Goal: Transaction & Acquisition: Purchase product/service

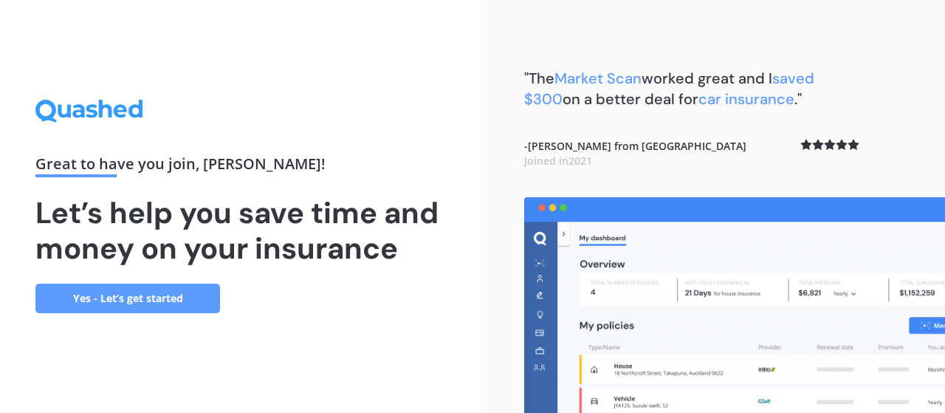
click at [106, 296] on link "Yes - Let’s get started" at bounding box center [127, 298] width 185 height 30
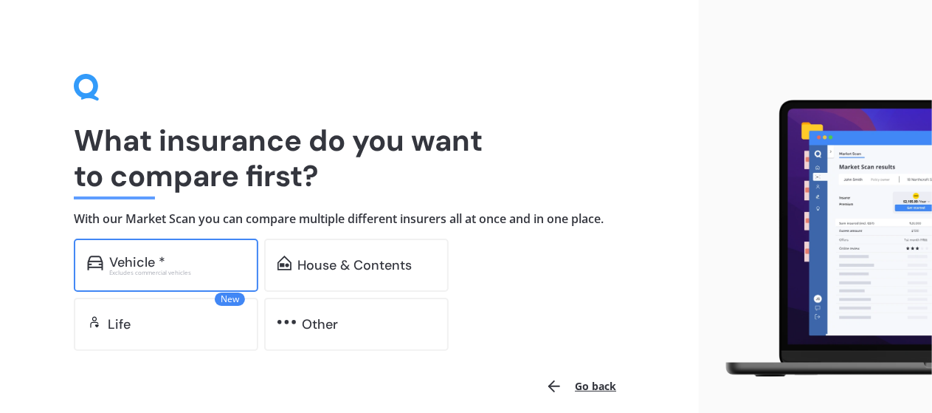
click at [157, 265] on div "Vehicle *" at bounding box center [137, 262] width 56 height 15
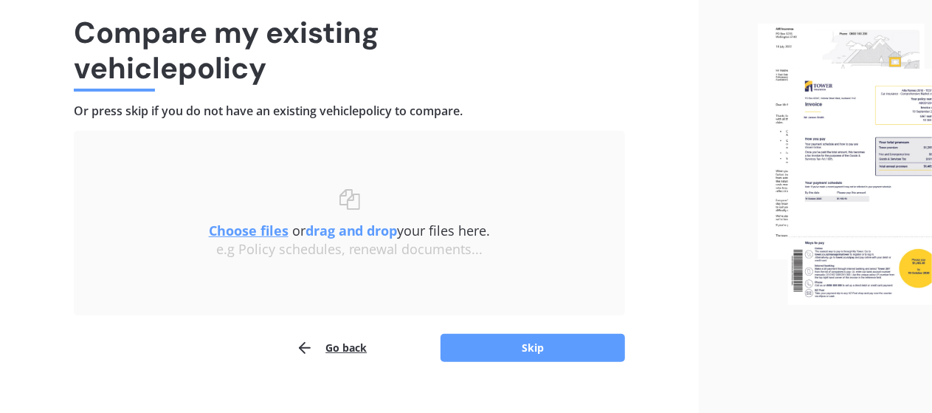
scroll to position [131, 0]
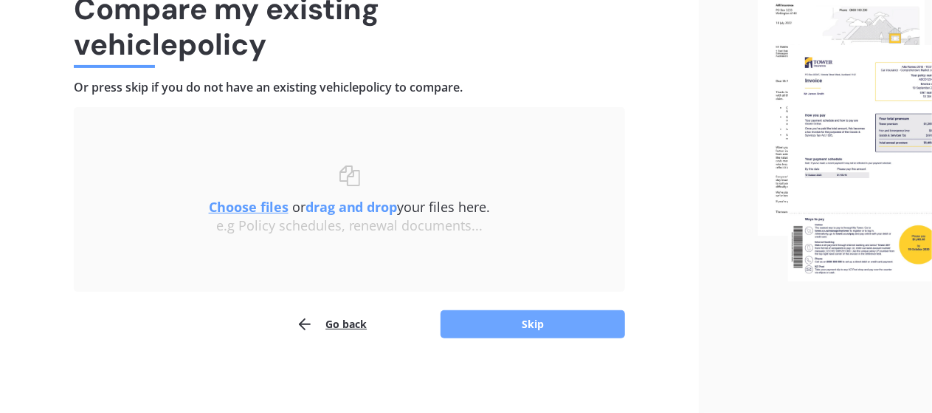
click at [545, 323] on button "Skip" at bounding box center [533, 324] width 185 height 28
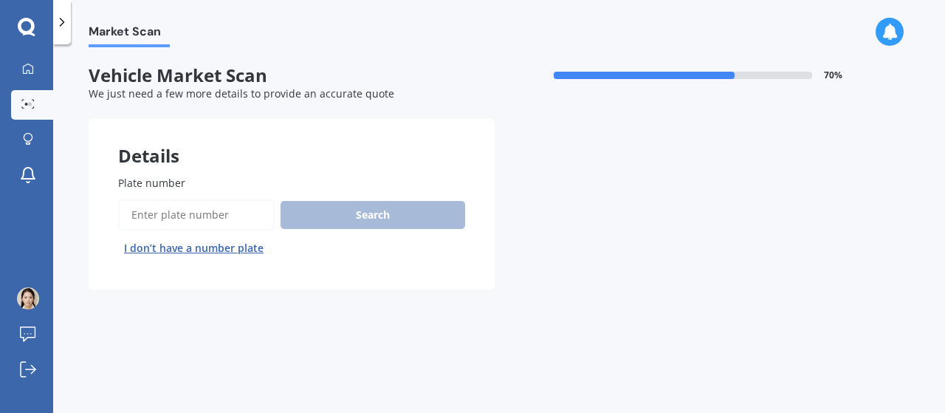
click at [134, 213] on input "Plate number" at bounding box center [196, 214] width 156 height 31
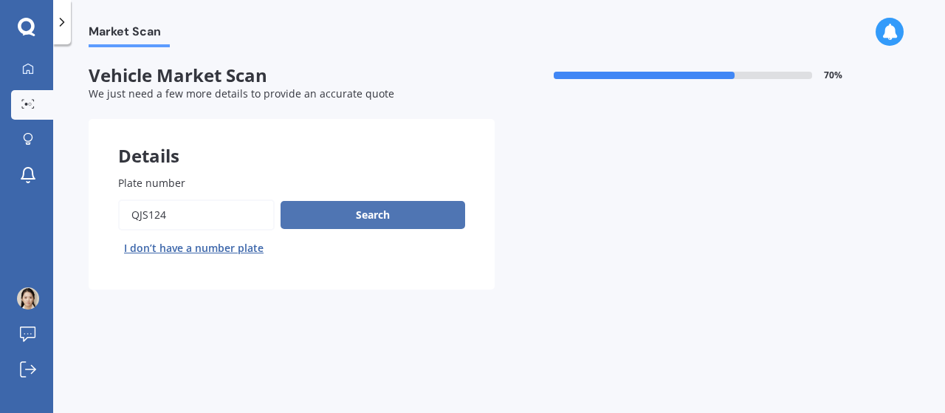
type input "qjs124"
click at [394, 206] on button "Search" at bounding box center [372, 215] width 185 height 28
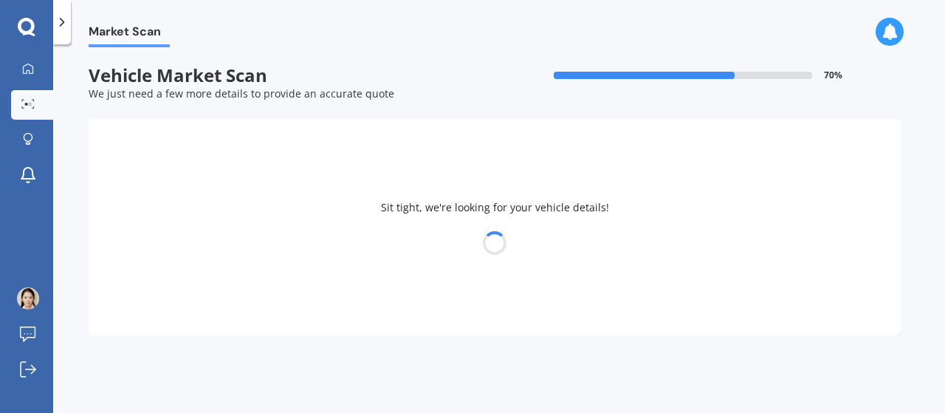
select select "TOYOTA"
select select "PRIUS"
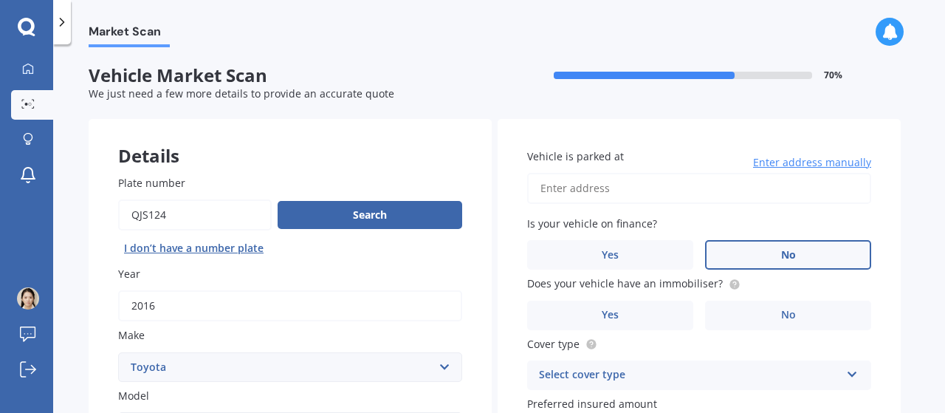
click at [810, 244] on label "No" at bounding box center [788, 255] width 166 height 30
click at [0, 0] on input "No" at bounding box center [0, 0] width 0 height 0
click at [632, 182] on input "Vehicle is parked at" at bounding box center [699, 188] width 344 height 31
type input "[STREET_ADDRESS][PERSON_NAME]"
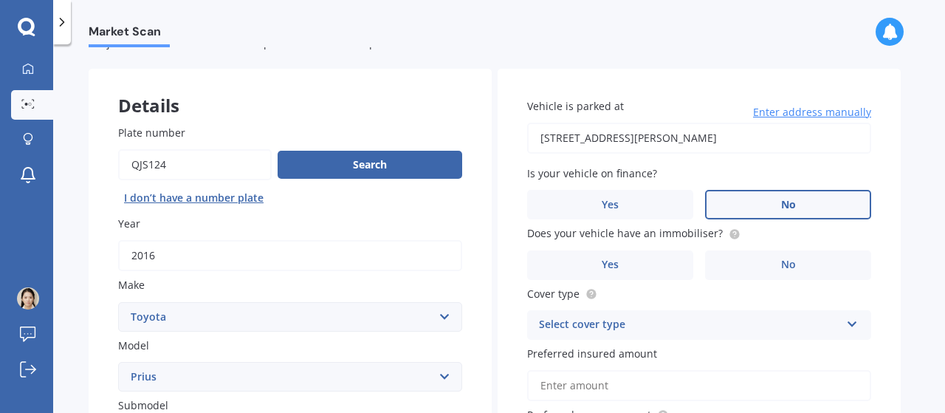
scroll to position [74, 0]
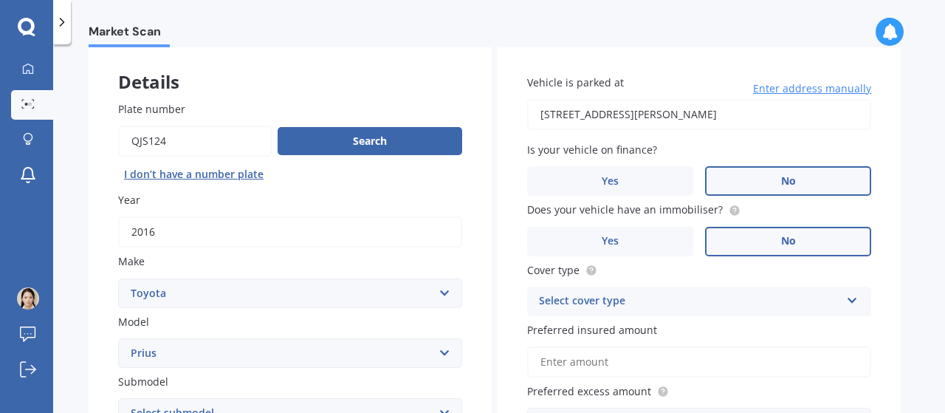
click at [788, 242] on span "No" at bounding box center [788, 241] width 15 height 13
click at [0, 0] on input "No" at bounding box center [0, 0] width 0 height 0
click at [630, 238] on label "Yes" at bounding box center [610, 242] width 166 height 30
click at [0, 0] on input "Yes" at bounding box center [0, 0] width 0 height 0
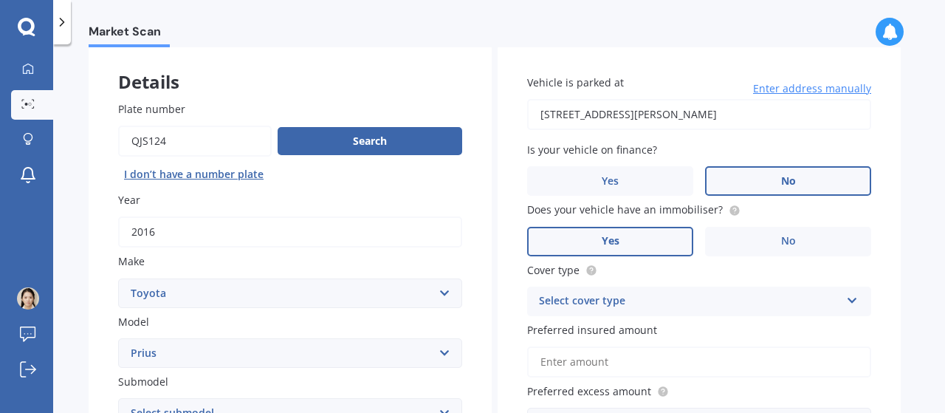
click at [855, 296] on icon at bounding box center [852, 297] width 13 height 10
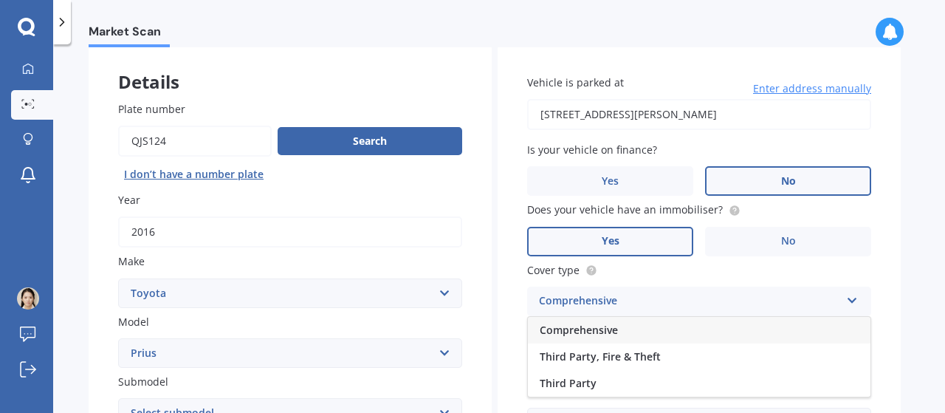
click at [692, 326] on div "Comprehensive" at bounding box center [699, 330] width 342 height 27
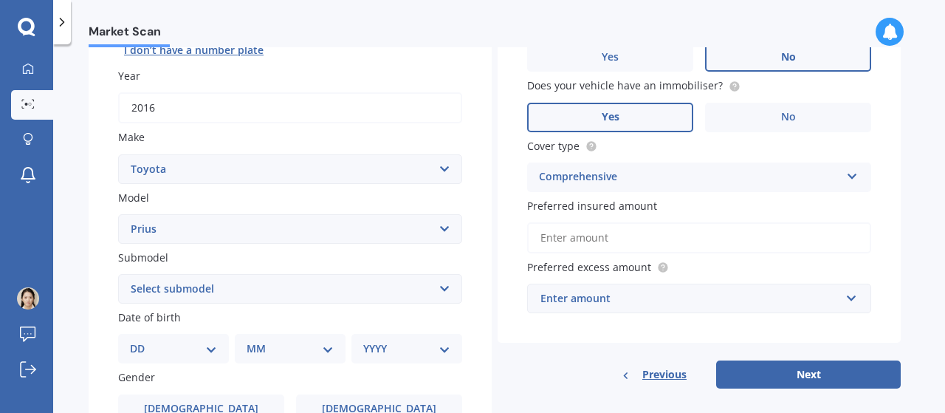
scroll to position [221, 0]
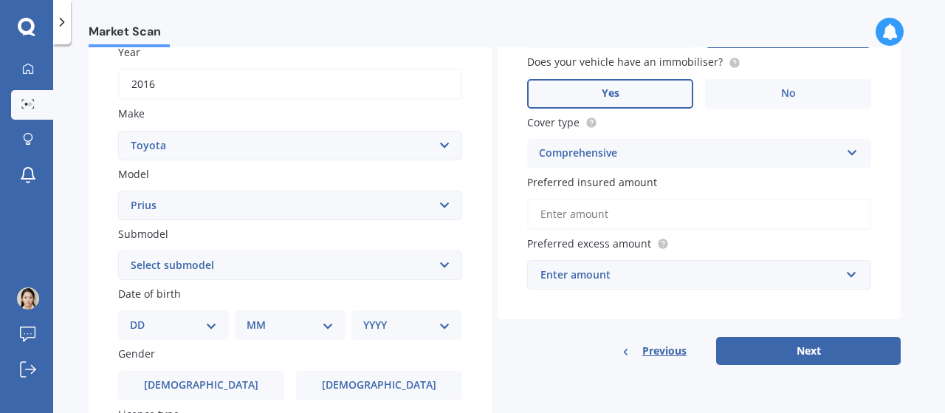
click at [592, 216] on input "Preferred insured amount" at bounding box center [699, 214] width 344 height 31
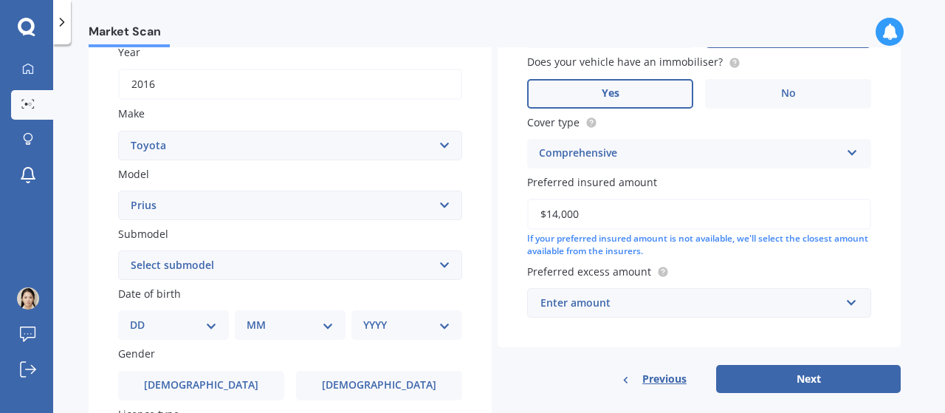
type input "$14,000"
click at [852, 300] on input "text" at bounding box center [693, 303] width 331 height 28
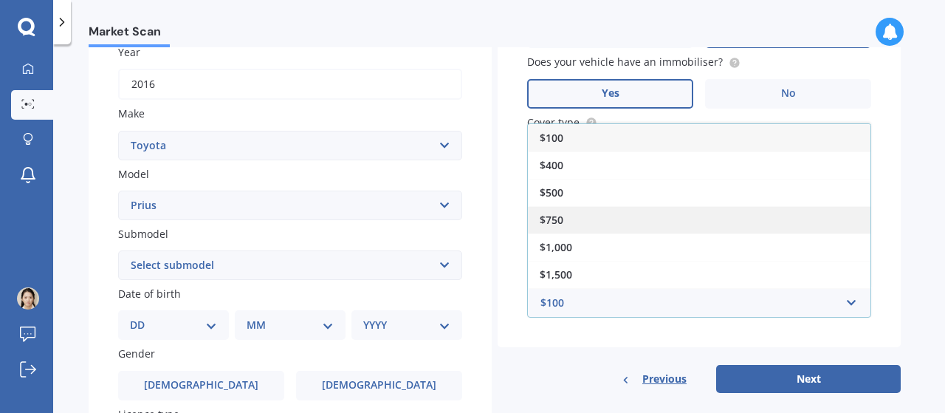
click at [683, 218] on div "$750" at bounding box center [699, 219] width 342 height 27
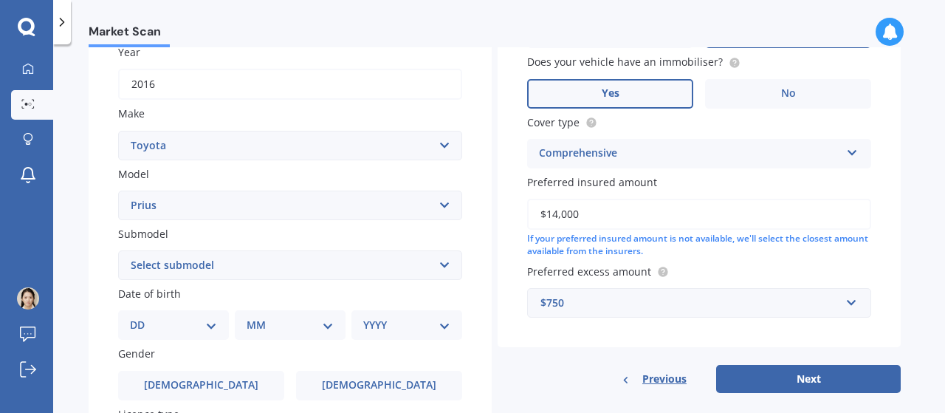
click at [439, 266] on select "Select submodel (All other) Hybrid" at bounding box center [290, 265] width 344 height 30
select select "HYBRID"
click at [118, 250] on select "Select submodel (All other) Hybrid" at bounding box center [290, 265] width 344 height 30
click at [213, 326] on select "DD 01 02 03 04 05 06 07 08 09 10 11 12 13 14 15 16 17 18 19 20 21 22 23 24 25 2…" at bounding box center [173, 325] width 87 height 16
select select "30"
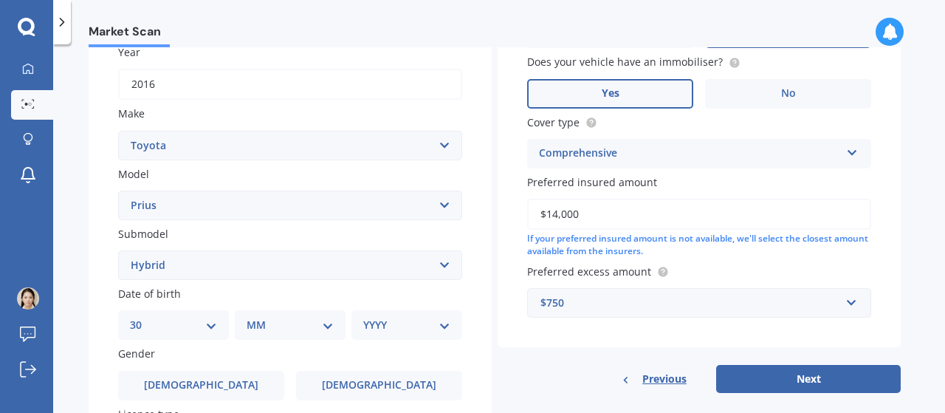
click at [142, 317] on select "DD 01 02 03 04 05 06 07 08 09 10 11 12 13 14 15 16 17 18 19 20 21 22 23 24 25 2…" at bounding box center [173, 325] width 87 height 16
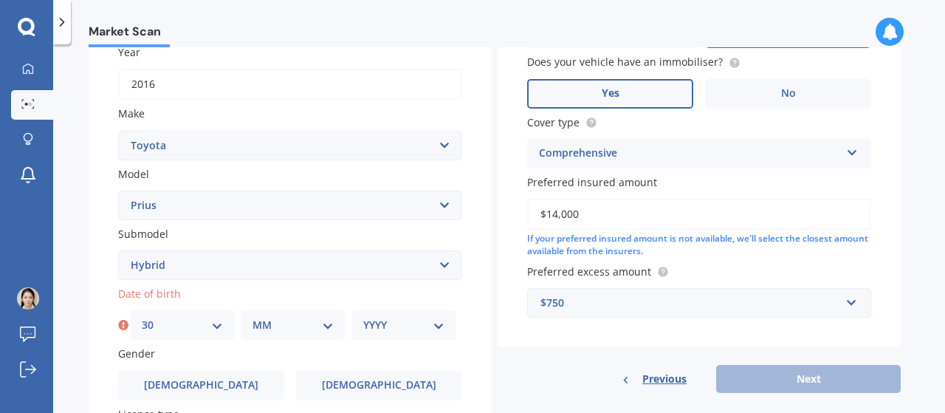
click at [323, 322] on select "MM 01 02 03 04 05 06 07 08 09 10 11 12" at bounding box center [292, 325] width 81 height 16
select select "08"
click at [252, 317] on select "MM 01 02 03 04 05 06 07 08 09 10 11 12" at bounding box center [292, 325] width 81 height 16
click at [424, 321] on select "YYYY 2025 2024 2023 2022 2021 2020 2019 2018 2017 2016 2015 2014 2013 2012 2011…" at bounding box center [403, 325] width 81 height 16
click at [363, 317] on select "YYYY 2025 2024 2023 2022 2021 2020 2019 2018 2017 2016 2015 2014 2013 2012 2011…" at bounding box center [403, 325] width 81 height 16
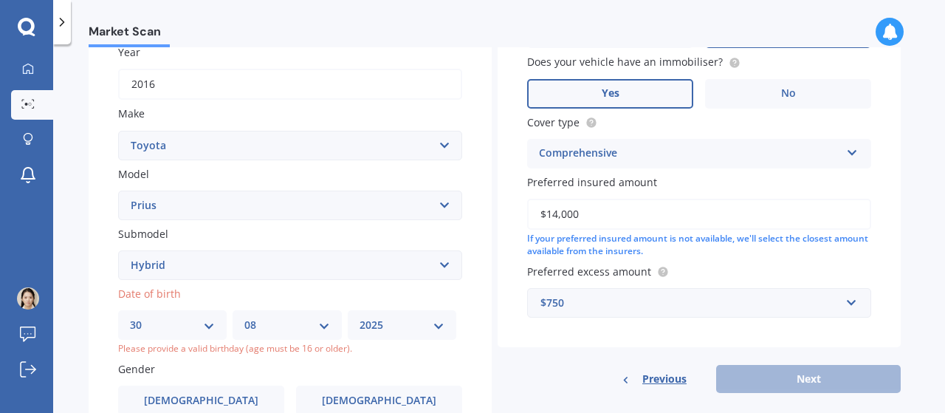
click at [430, 324] on select "YYYY 2025 2024 2023 2022 2021 2020 2019 2018 2017 2016 2015 2014 2013 2012 2011…" at bounding box center [401, 325] width 85 height 16
click at [359, 317] on select "YYYY 2025 2024 2023 2022 2021 2020 2019 2018 2017 2016 2015 2014 2013 2012 2011…" at bounding box center [401, 325] width 85 height 16
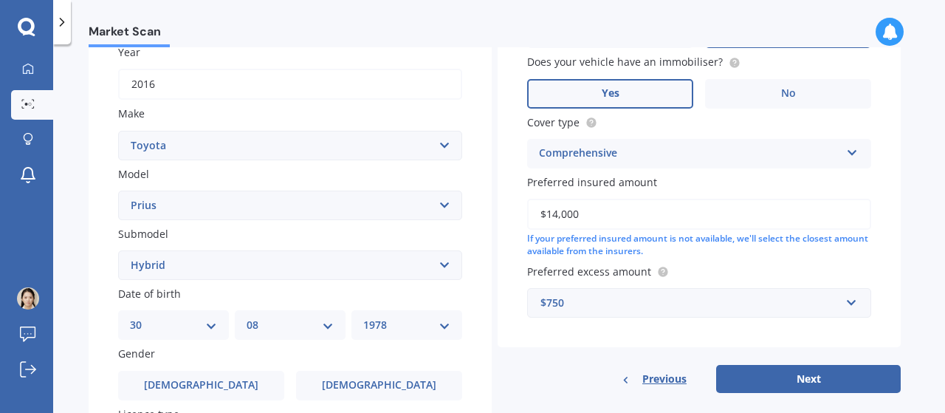
click at [440, 328] on select "YYYY 2025 2024 2023 2022 2021 2020 2019 2018 2017 2016 2015 2014 2013 2012 2011…" at bounding box center [406, 325] width 87 height 16
select select "1979"
click at [363, 317] on select "YYYY 2025 2024 2023 2022 2021 2020 2019 2018 2017 2016 2015 2014 2013 2012 2011…" at bounding box center [406, 325] width 87 height 16
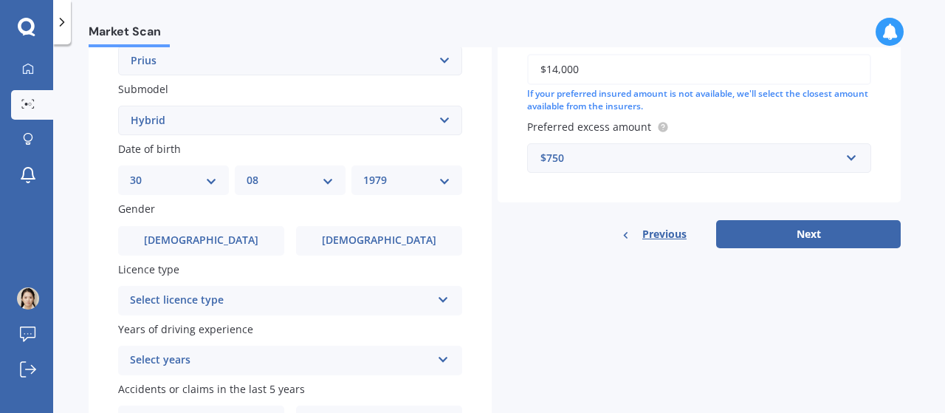
scroll to position [369, 0]
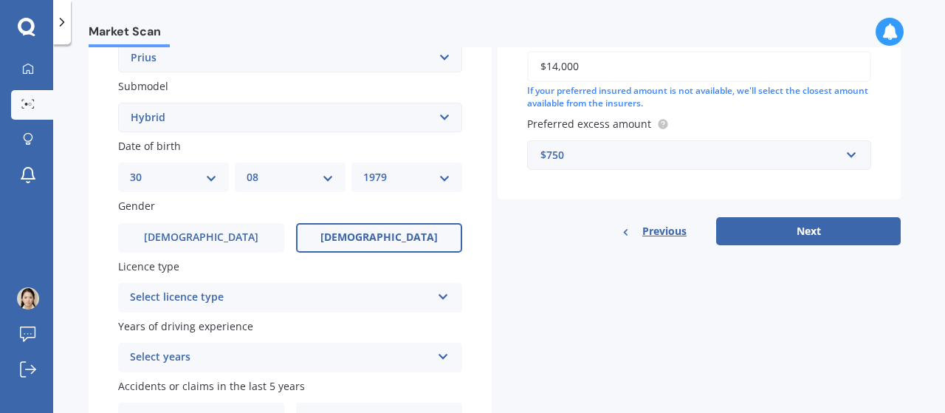
click at [382, 223] on label "[DEMOGRAPHIC_DATA]" at bounding box center [379, 238] width 166 height 30
click at [0, 0] on input "[DEMOGRAPHIC_DATA]" at bounding box center [0, 0] width 0 height 0
click at [430, 297] on div "Select licence type" at bounding box center [280, 298] width 301 height 18
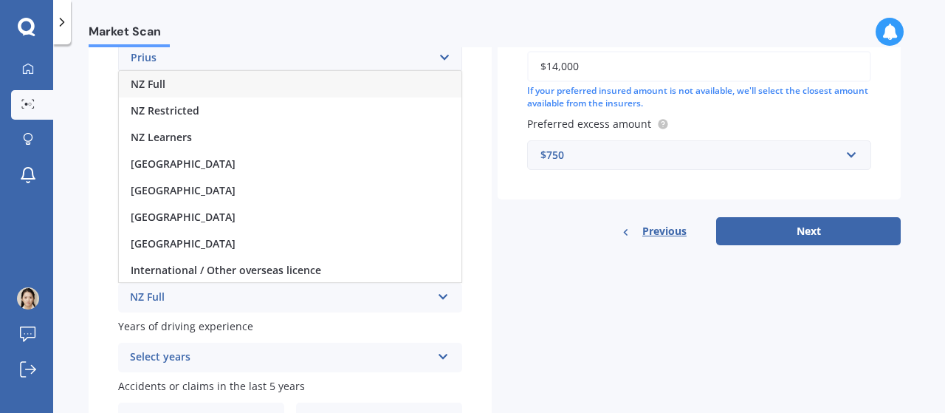
click at [168, 79] on div "NZ Full" at bounding box center [290, 84] width 342 height 27
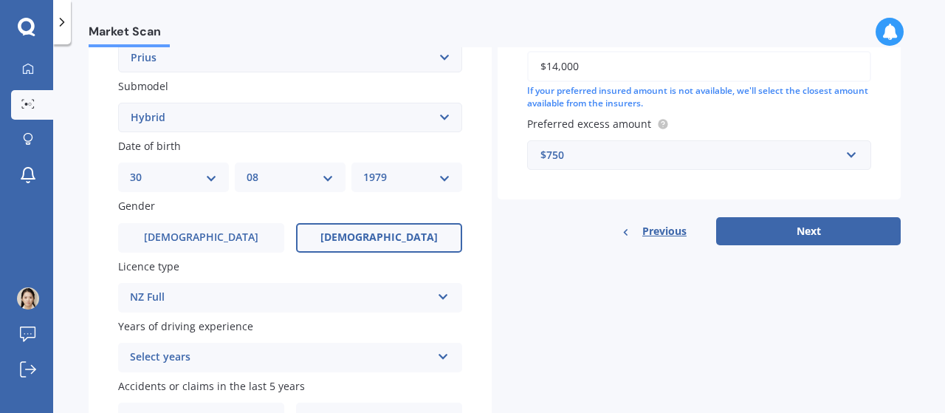
click at [438, 348] on icon at bounding box center [443, 353] width 13 height 10
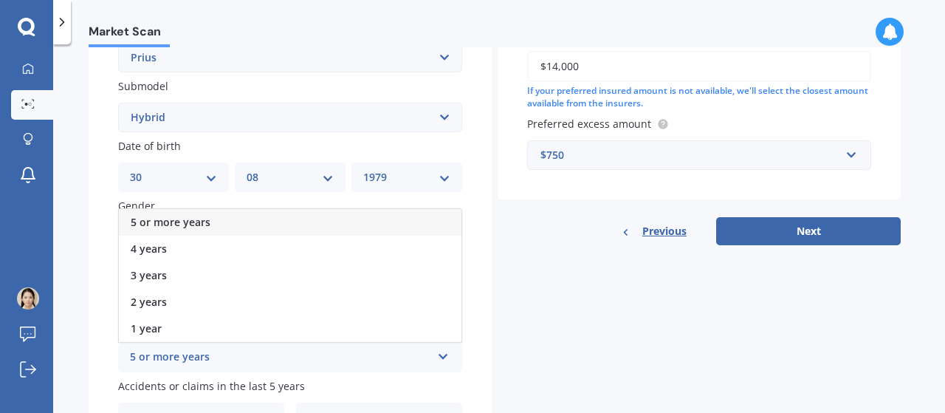
click at [233, 219] on div "5 or more years" at bounding box center [290, 222] width 342 height 27
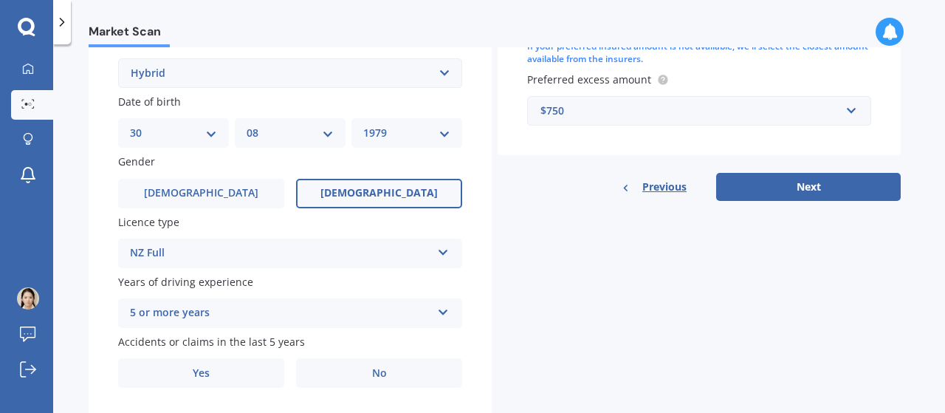
scroll to position [453, 0]
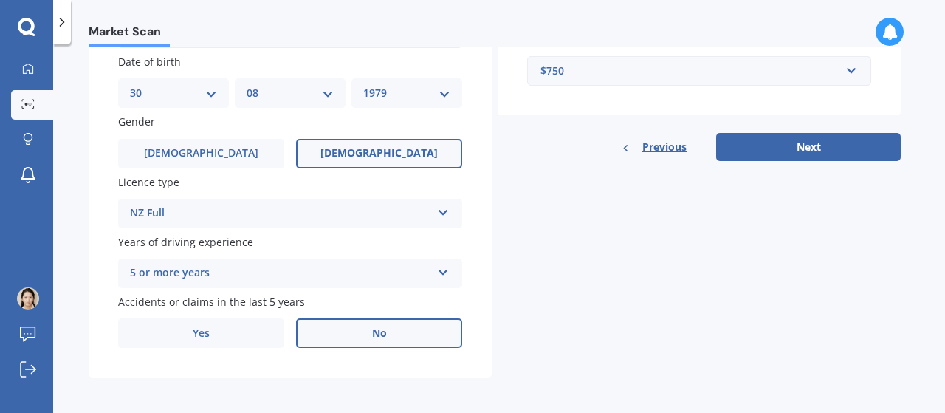
click at [401, 326] on label "No" at bounding box center [379, 333] width 166 height 30
click at [0, 0] on input "No" at bounding box center [0, 0] width 0 height 0
click at [850, 138] on button "Next" at bounding box center [808, 147] width 185 height 28
select select "30"
select select "08"
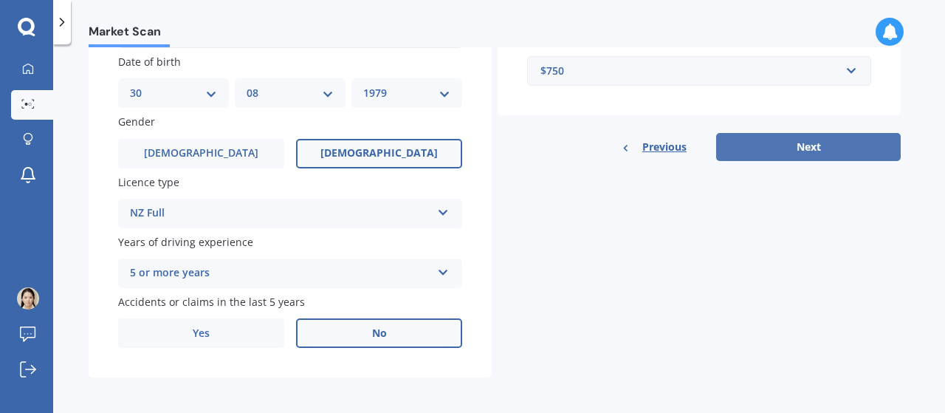
select select "1979"
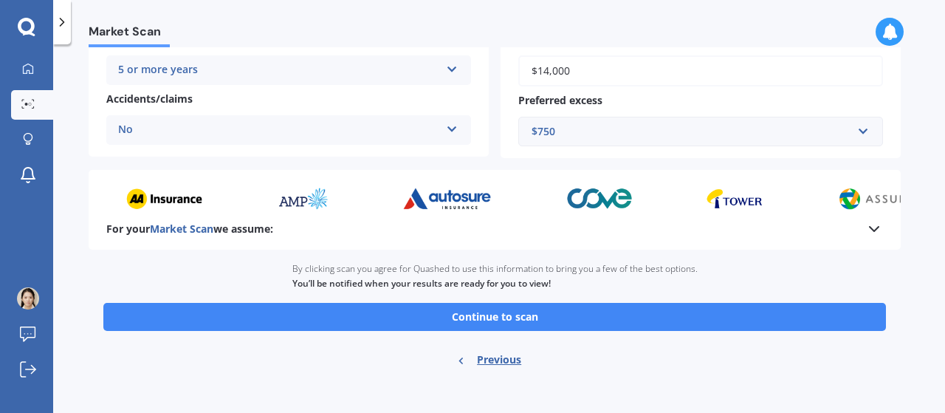
scroll to position [347, 0]
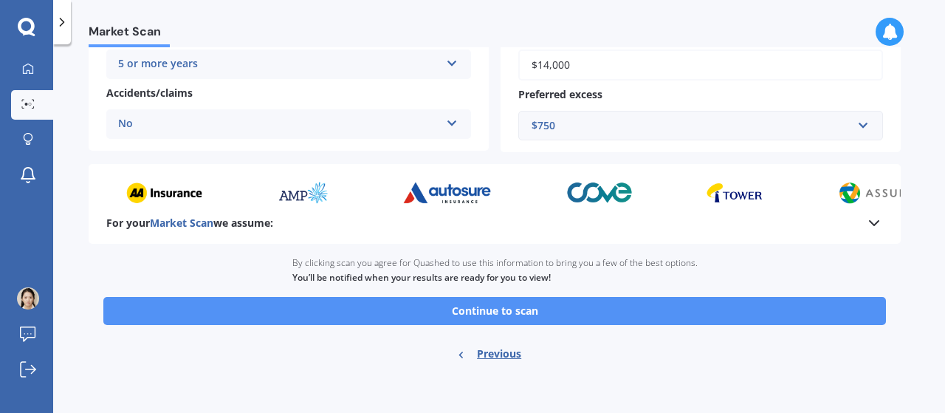
click at [502, 323] on div "Ready to go By clicking scan you agree for Quashed to use this information to b…" at bounding box center [495, 310] width 812 height 133
click at [497, 312] on button "Continue to scan" at bounding box center [494, 311] width 782 height 28
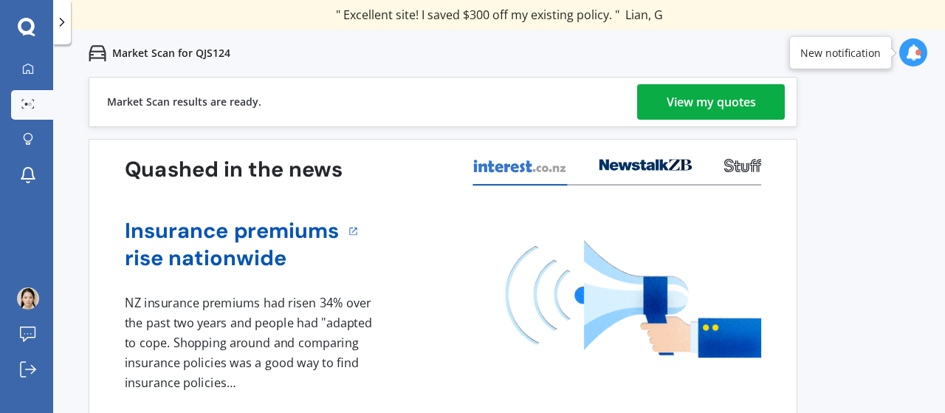
click at [726, 101] on div "View my quotes" at bounding box center [711, 101] width 89 height 35
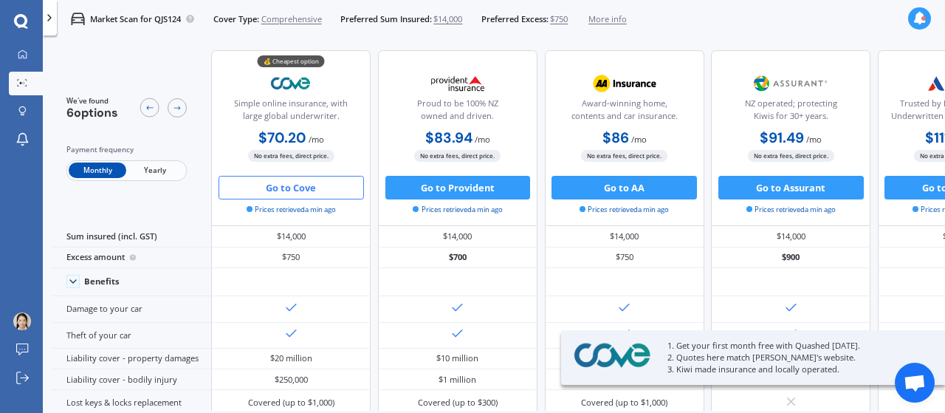
click at [286, 190] on button "Go to Cove" at bounding box center [290, 188] width 145 height 24
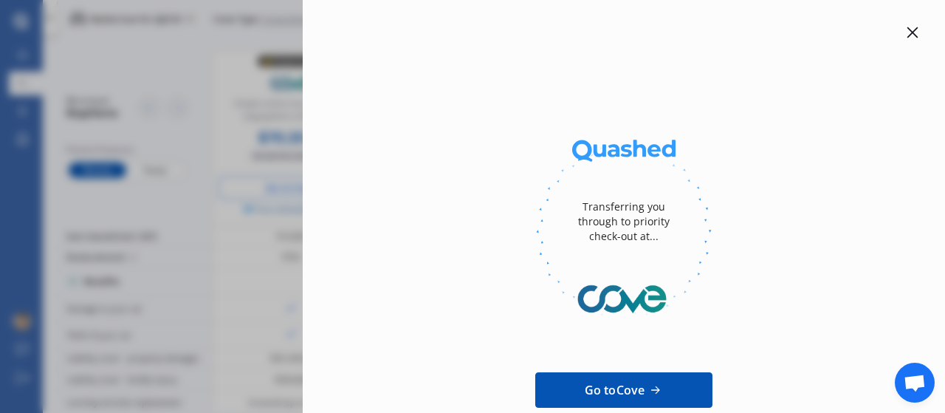
click at [660, 393] on icon at bounding box center [655, 389] width 16 height 15
